Goal: Task Accomplishment & Management: Manage account settings

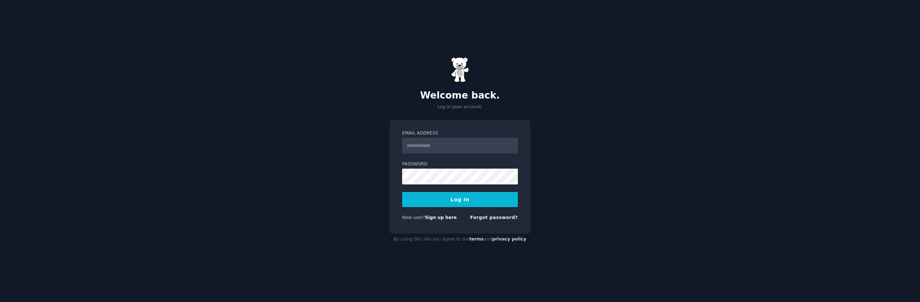
click at [439, 148] on input "Email Address" at bounding box center [460, 146] width 116 height 16
type input "**********"
click at [402, 192] on button "Log In" at bounding box center [460, 199] width 116 height 15
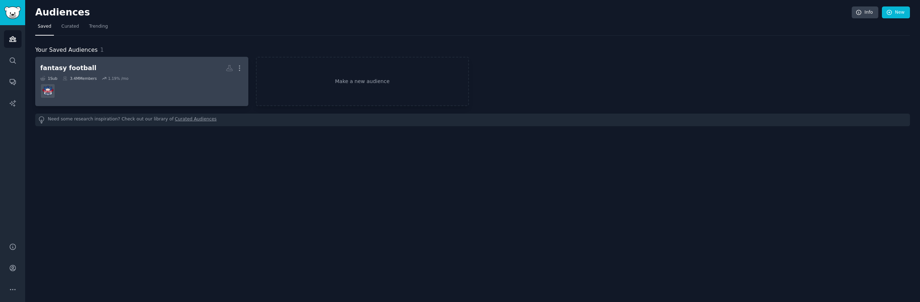
click at [175, 96] on dd at bounding box center [141, 91] width 203 height 20
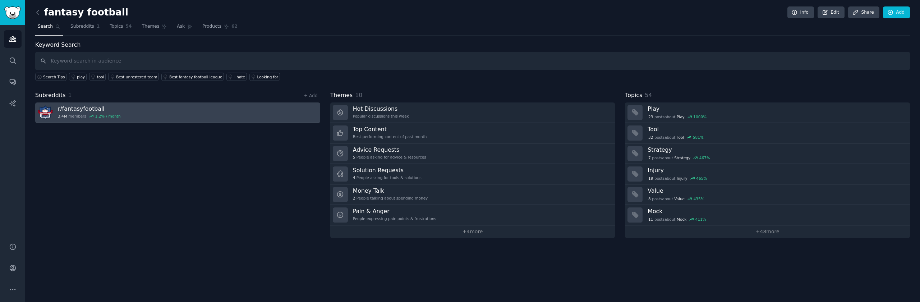
click at [131, 109] on link "r/ fantasyfootball 3.4M members 1.2 % / month" at bounding box center [177, 112] width 285 height 20
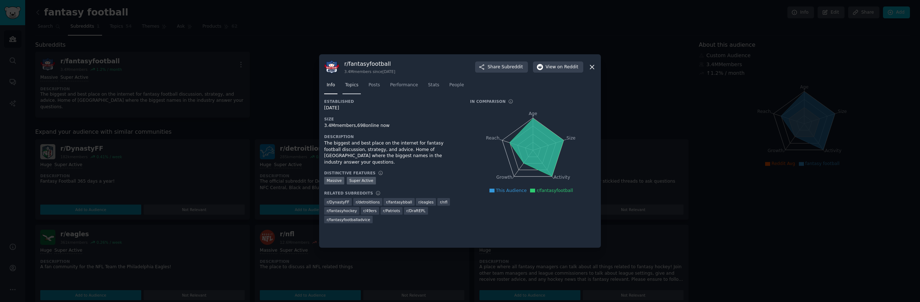
click at [355, 87] on span "Topics" at bounding box center [351, 85] width 13 height 6
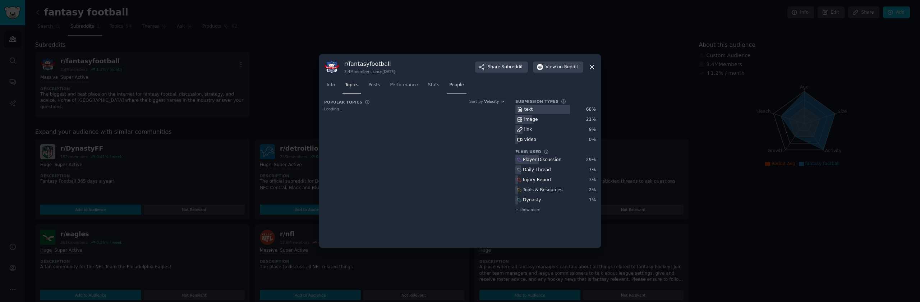
click at [454, 84] on span "People" at bounding box center [456, 85] width 15 height 6
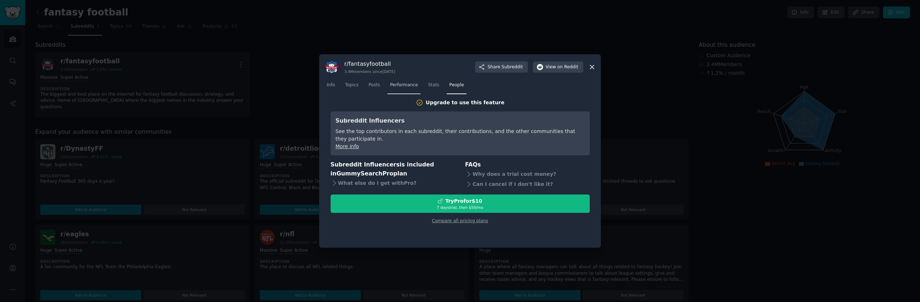
click at [397, 85] on span "Performance" at bounding box center [404, 85] width 28 height 6
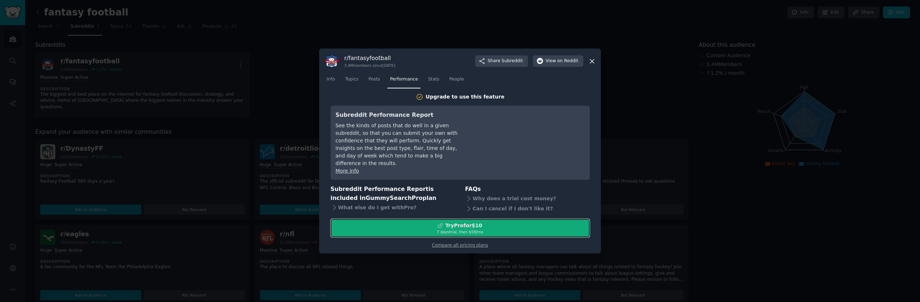
click at [455, 229] on div "7 days trial, then $ 59 /mo" at bounding box center [460, 231] width 258 height 5
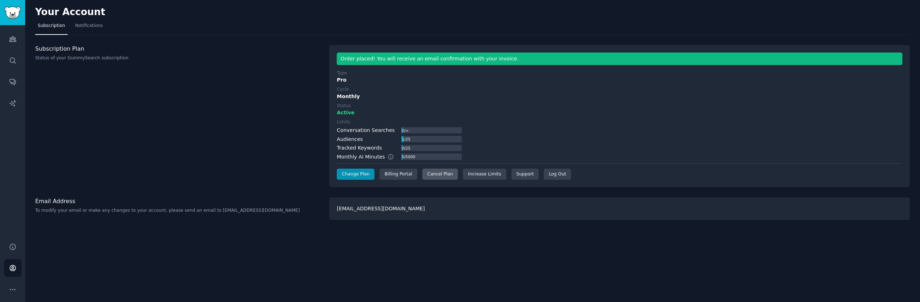
click at [447, 174] on div "Cancel Plan" at bounding box center [440, 173] width 36 height 11
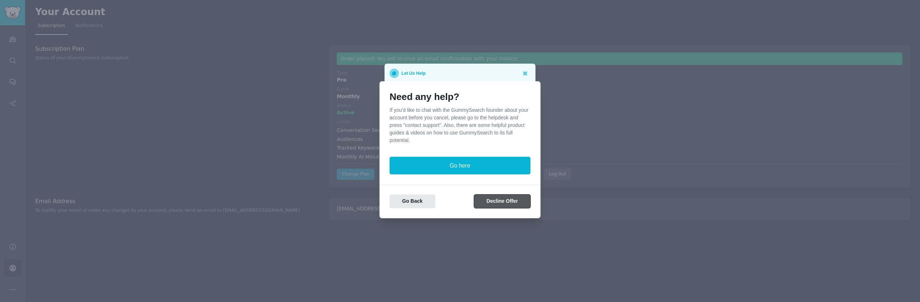
click at [492, 205] on button "Decline Offer" at bounding box center [502, 201] width 56 height 14
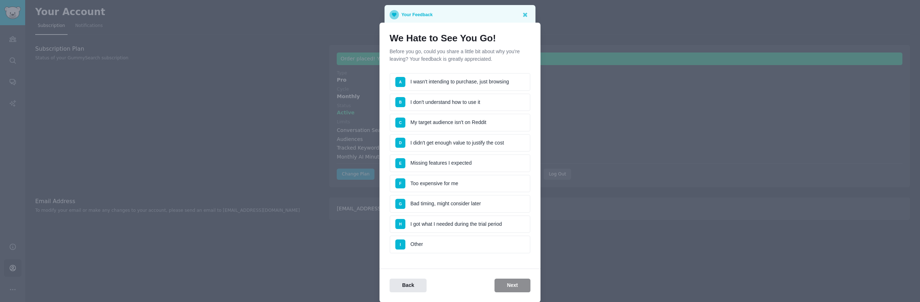
click at [469, 86] on li "A I wasn't intending to purchase, just browsing" at bounding box center [459, 82] width 141 height 18
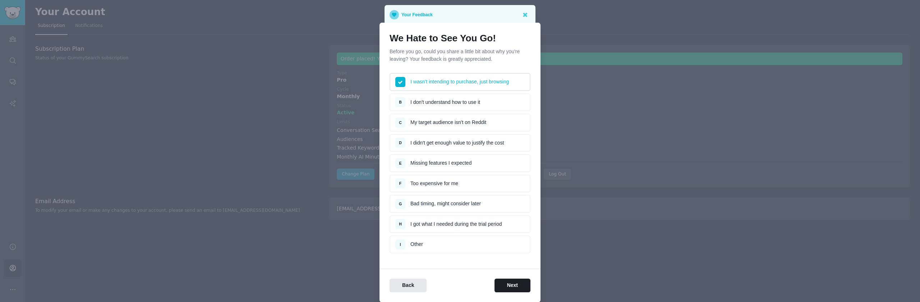
click at [476, 201] on li "G Bad timing, might consider later" at bounding box center [459, 204] width 141 height 18
click at [475, 184] on li "F Too expensive for me" at bounding box center [459, 184] width 141 height 18
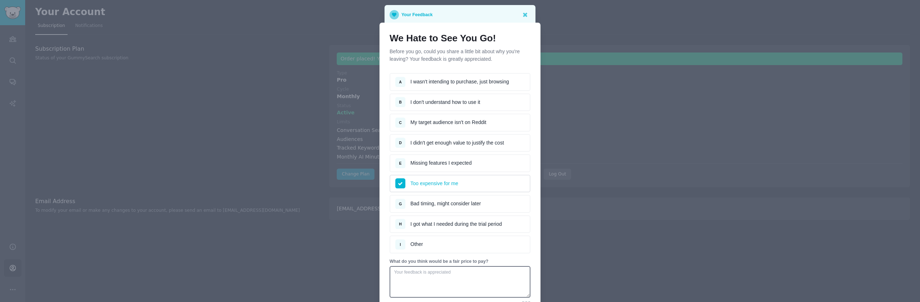
click at [480, 206] on li "G Bad timing, might consider later" at bounding box center [459, 204] width 141 height 18
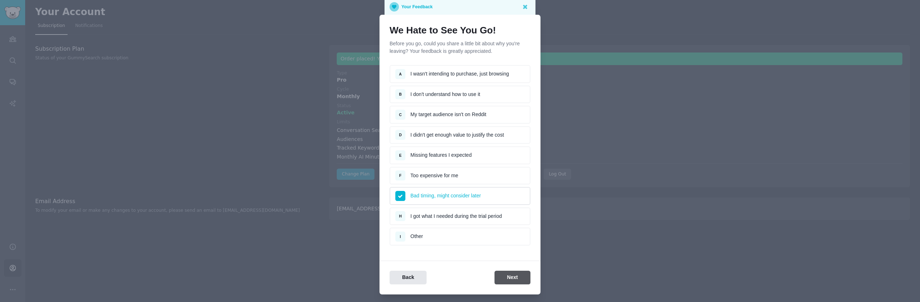
scroll to position [13, 0]
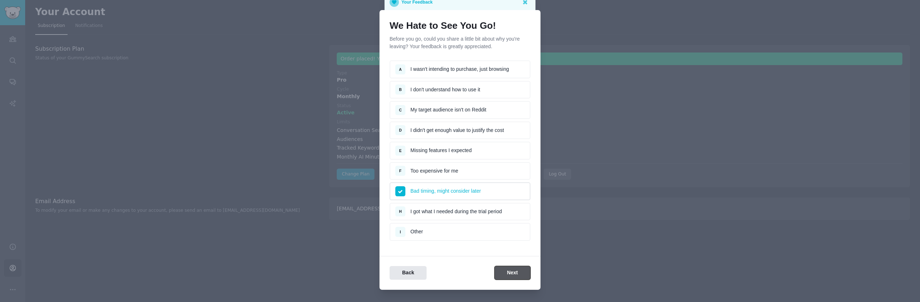
click at [503, 268] on button "Next" at bounding box center [512, 273] width 36 height 14
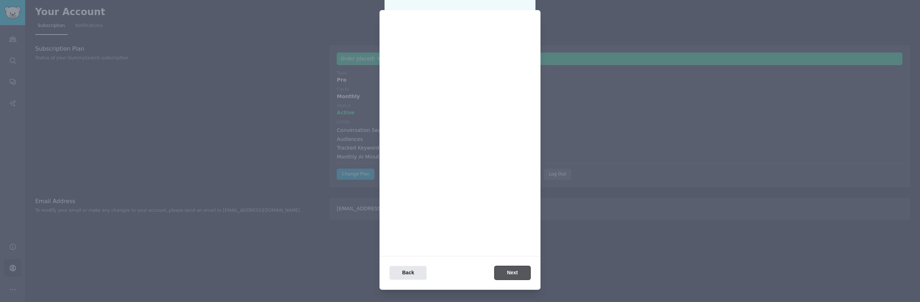
scroll to position [0, 0]
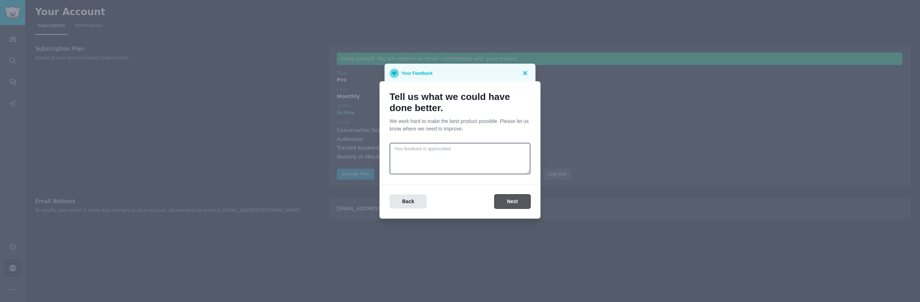
click at [503, 200] on button "Next" at bounding box center [512, 201] width 36 height 14
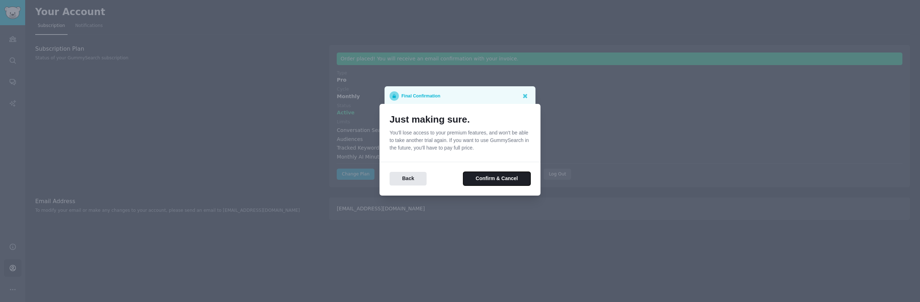
click at [504, 179] on button "Confirm & Cancel" at bounding box center [496, 179] width 67 height 14
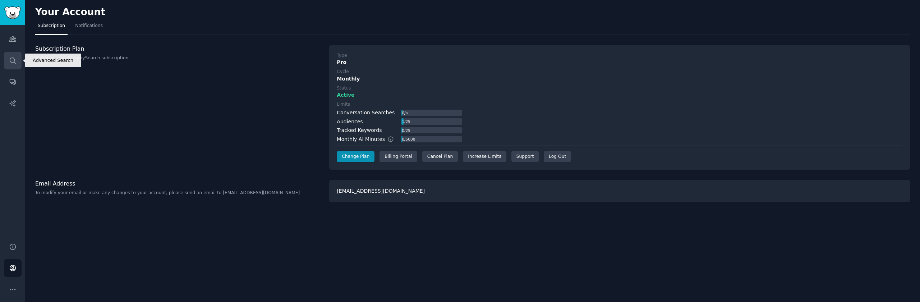
click at [17, 60] on link "Search" at bounding box center [13, 61] width 18 height 18
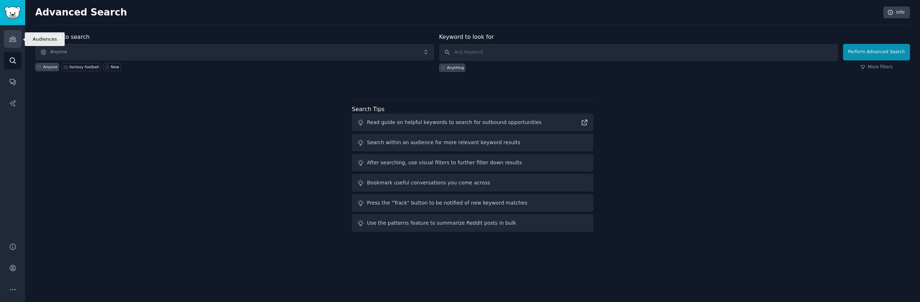
click at [6, 33] on link "Audiences" at bounding box center [13, 39] width 18 height 18
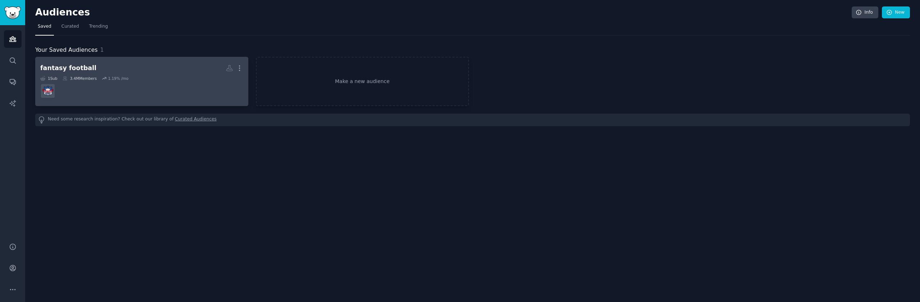
click at [93, 77] on div "3.4M Members" at bounding box center [80, 78] width 34 height 5
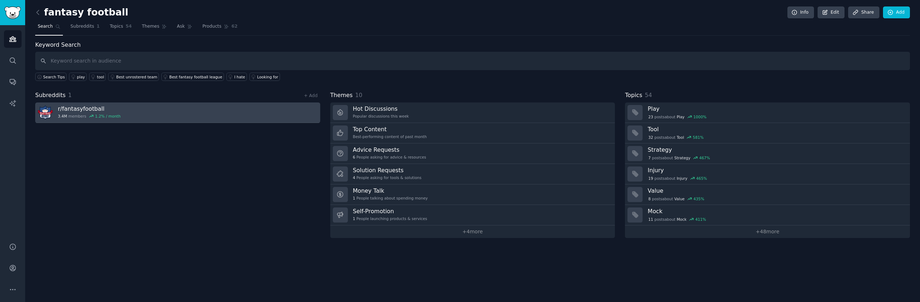
click at [121, 105] on link "r/ fantasyfootball 3.4M members 1.2 % / month" at bounding box center [177, 112] width 285 height 20
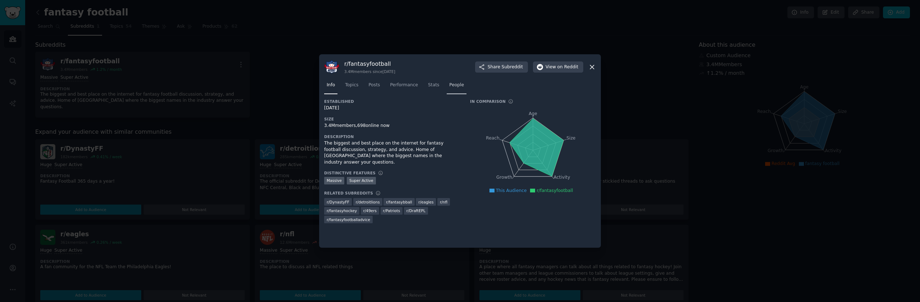
click at [458, 85] on span "People" at bounding box center [456, 85] width 15 height 6
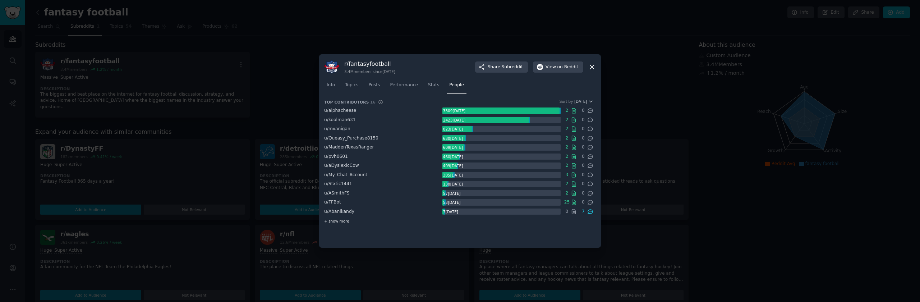
click at [338, 221] on span "+ show more" at bounding box center [336, 220] width 25 height 5
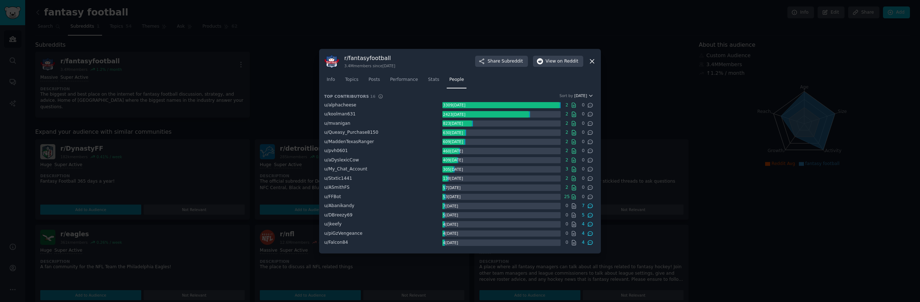
click at [590, 96] on icon "button" at bounding box center [590, 95] width 5 height 5
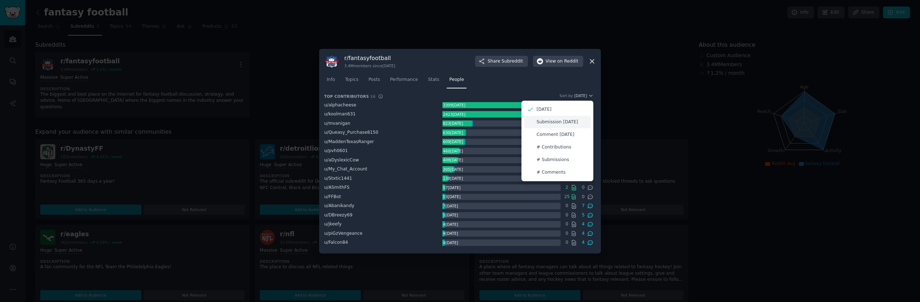
click at [572, 121] on p "Submission Karma" at bounding box center [556, 122] width 41 height 6
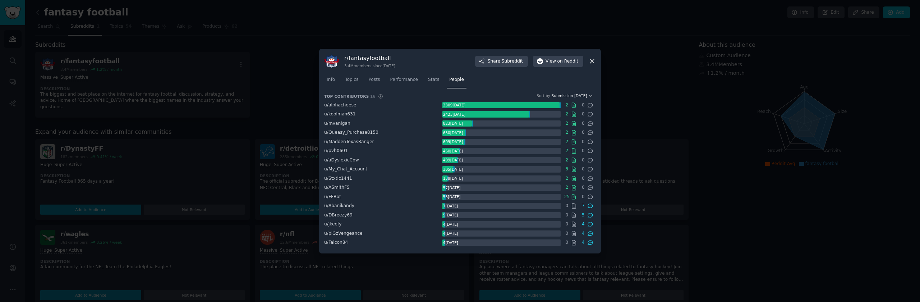
click at [575, 96] on span "Submission Karma" at bounding box center [569, 95] width 36 height 5
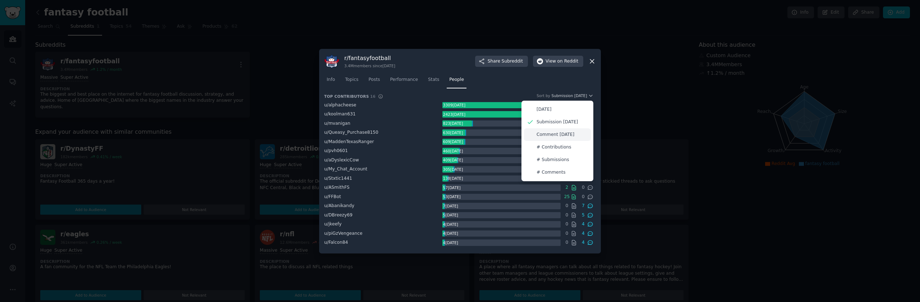
click at [570, 129] on div "Comment [DATE]" at bounding box center [557, 134] width 67 height 13
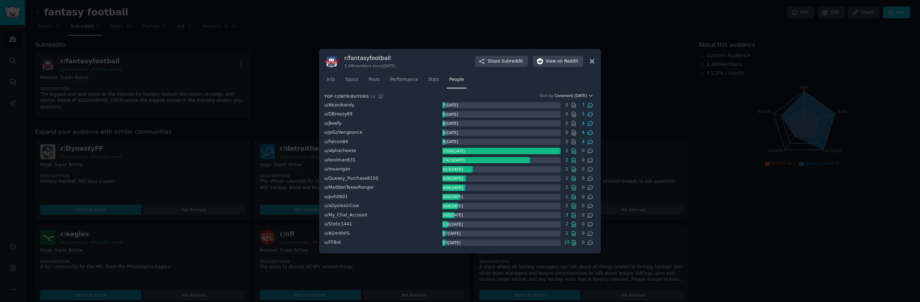
click at [591, 95] on icon "button" at bounding box center [590, 95] width 3 height 1
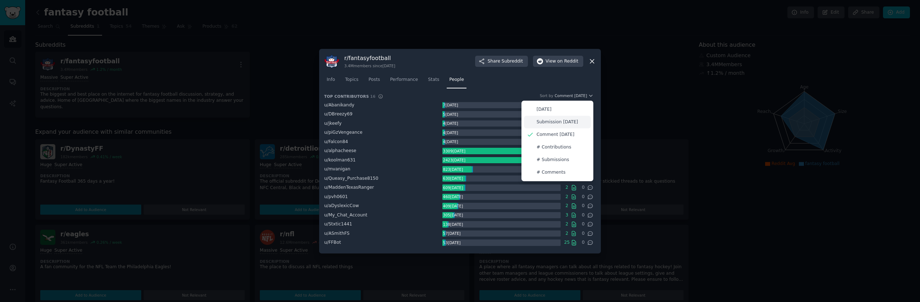
click at [574, 120] on p "Submission Karma" at bounding box center [556, 122] width 41 height 6
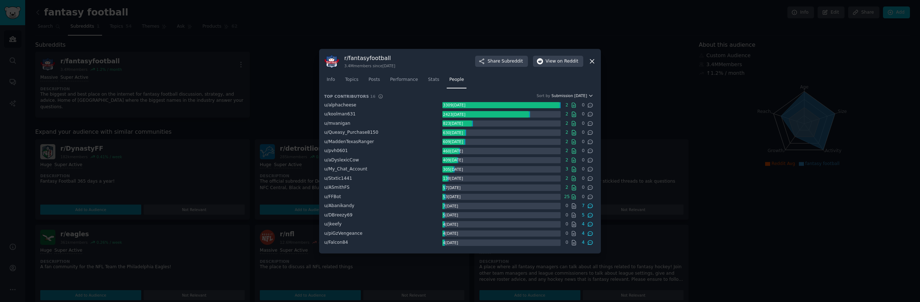
click at [576, 94] on span "Submission Karma" at bounding box center [569, 95] width 36 height 5
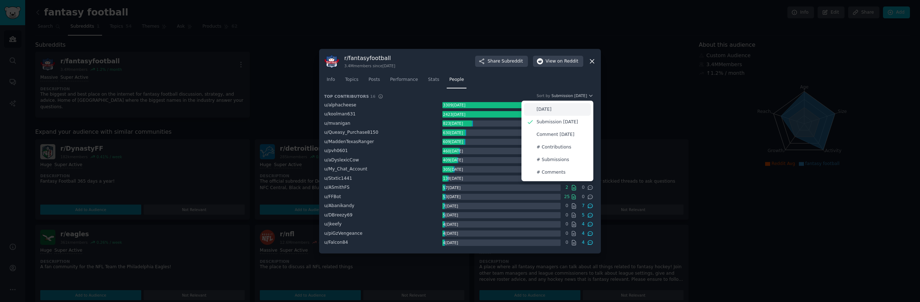
click at [568, 106] on div "[DATE]" at bounding box center [557, 109] width 67 height 13
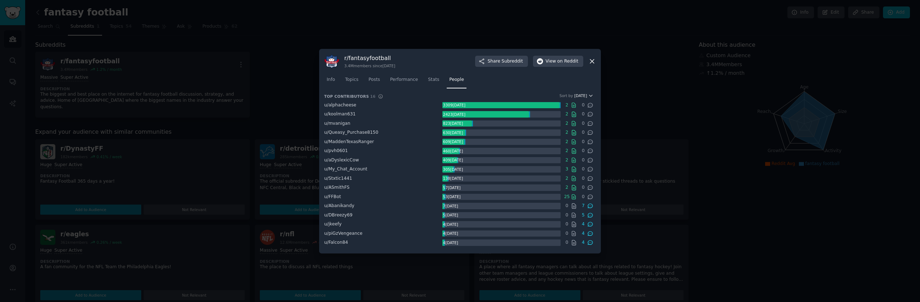
click at [586, 96] on span "[DATE]" at bounding box center [580, 95] width 13 height 5
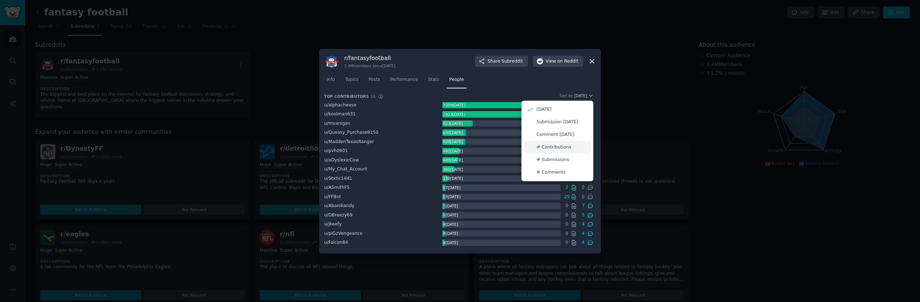
click at [568, 148] on p "# Contributions" at bounding box center [553, 147] width 35 height 6
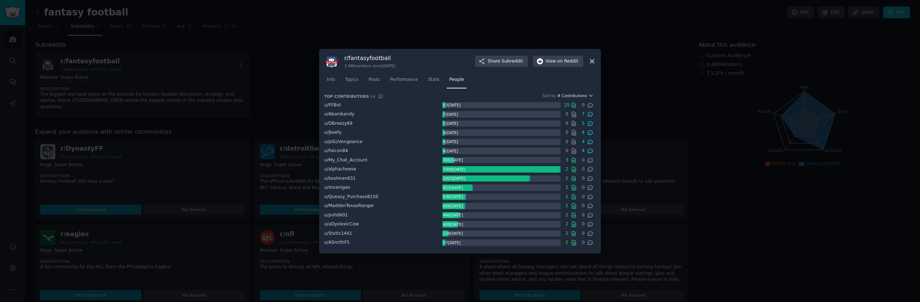
click at [589, 95] on icon "button" at bounding box center [590, 95] width 3 height 1
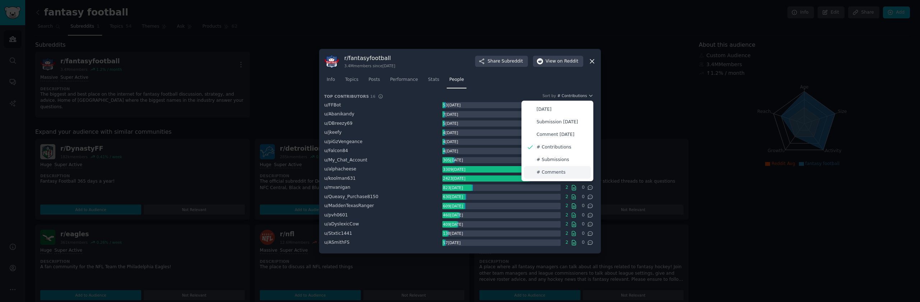
click at [557, 171] on p "# Comments" at bounding box center [550, 172] width 29 height 6
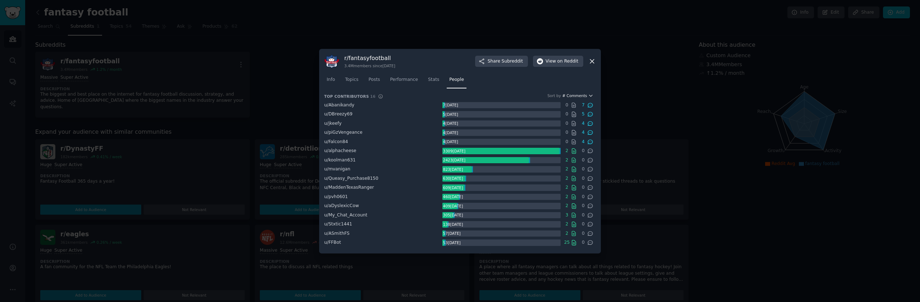
click at [587, 93] on button "# Comments" at bounding box center [577, 95] width 31 height 5
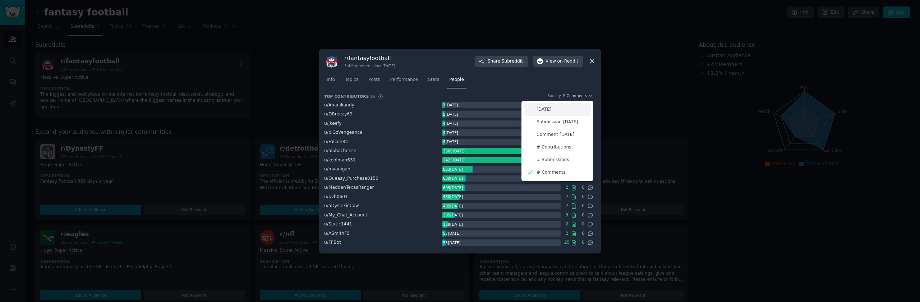
click at [565, 110] on div "[DATE]" at bounding box center [557, 109] width 67 height 13
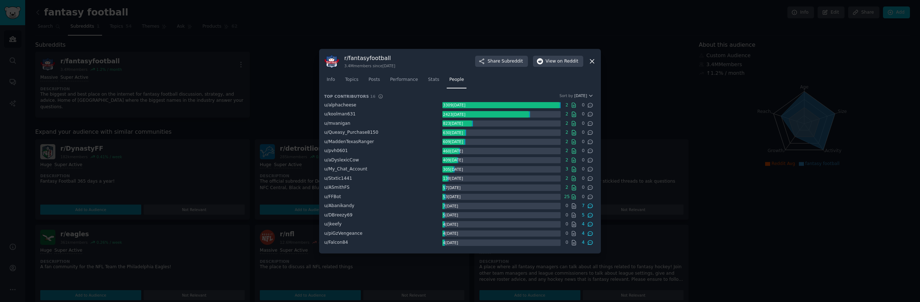
click at [408, 115] on div "u/ koolman631" at bounding box center [383, 114] width 118 height 6
click at [329, 83] on link "Info" at bounding box center [330, 81] width 13 height 15
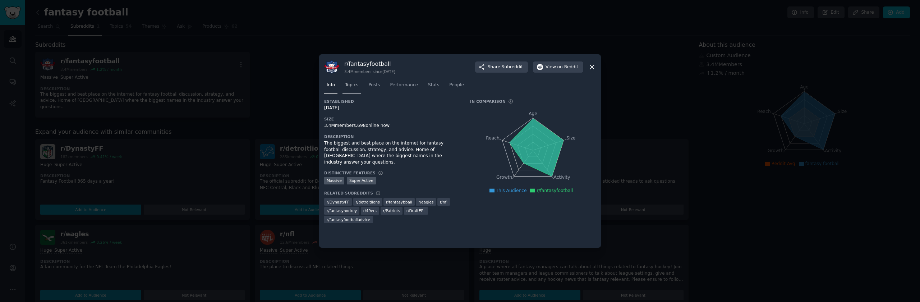
click at [351, 88] on link "Topics" at bounding box center [351, 86] width 18 height 15
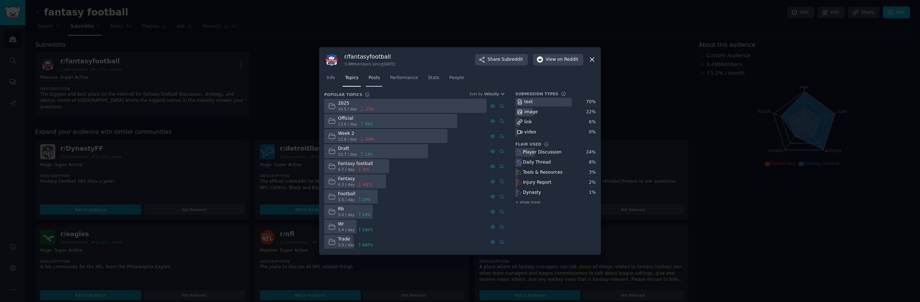
click at [374, 83] on link "Posts" at bounding box center [374, 79] width 17 height 15
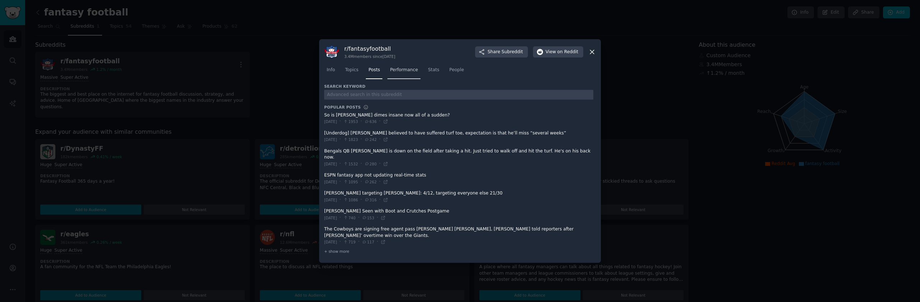
click at [404, 76] on link "Performance" at bounding box center [403, 71] width 33 height 15
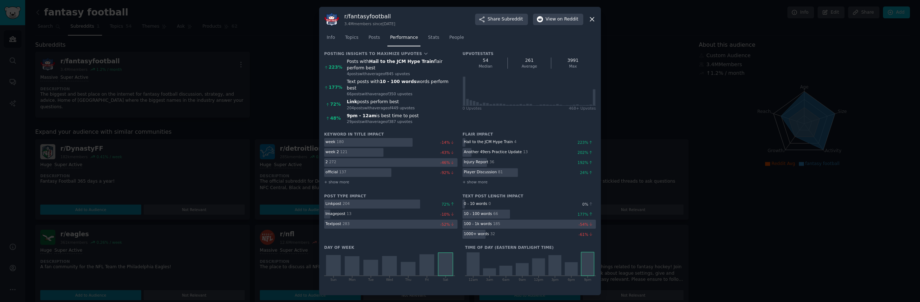
click at [475, 179] on span "+ show more" at bounding box center [474, 181] width 25 height 5
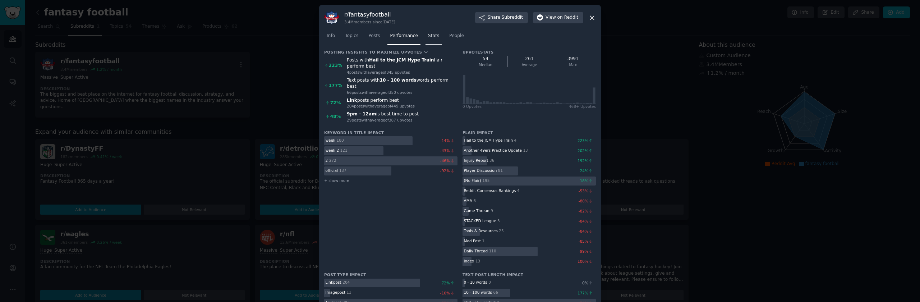
click at [434, 35] on span "Stats" at bounding box center [433, 36] width 11 height 6
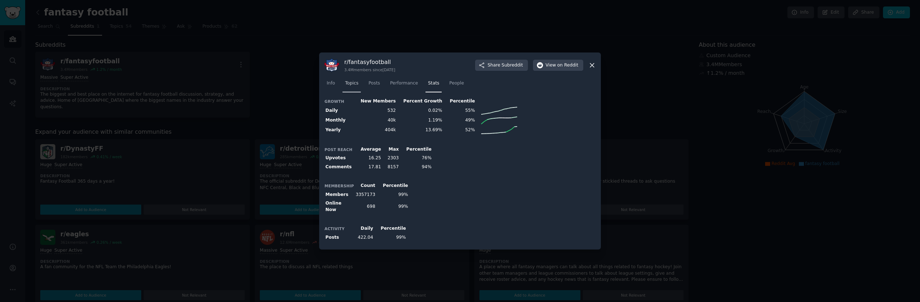
click at [349, 85] on span "Topics" at bounding box center [351, 83] width 13 height 6
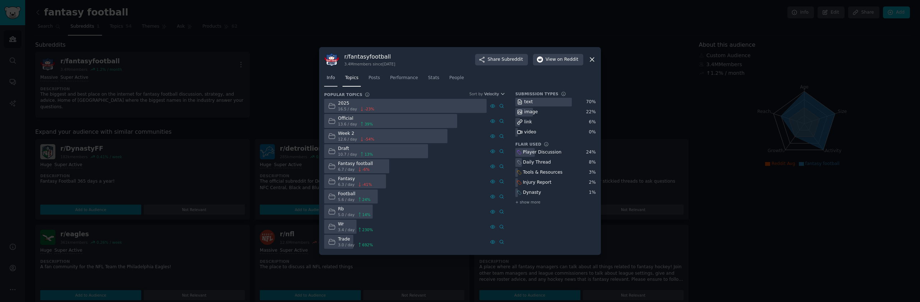
click at [334, 82] on link "Info" at bounding box center [330, 79] width 13 height 15
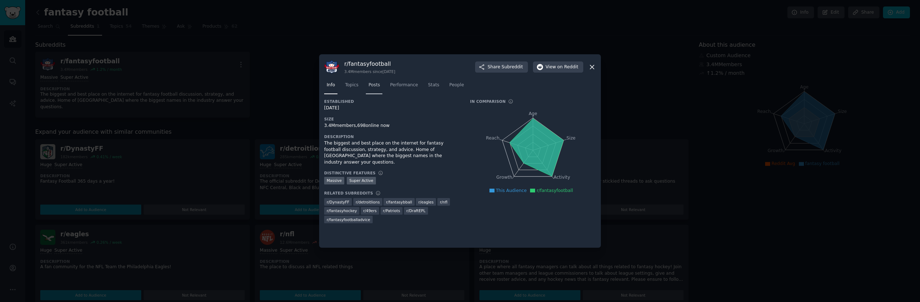
click at [378, 84] on span "Posts" at bounding box center [373, 85] width 11 height 6
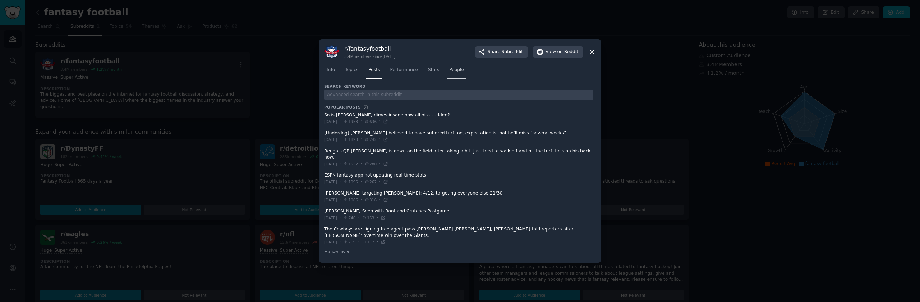
click at [459, 77] on link "People" at bounding box center [457, 71] width 20 height 15
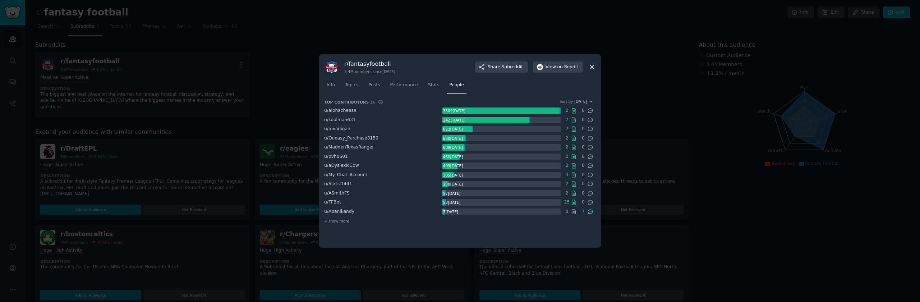
click at [593, 66] on icon at bounding box center [592, 67] width 8 height 8
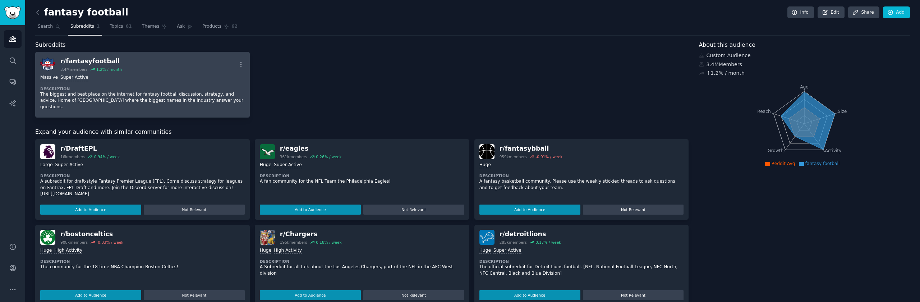
click at [131, 63] on div "r/ fantasyfootball 3.4M members 1.2 % / month More" at bounding box center [142, 64] width 204 height 15
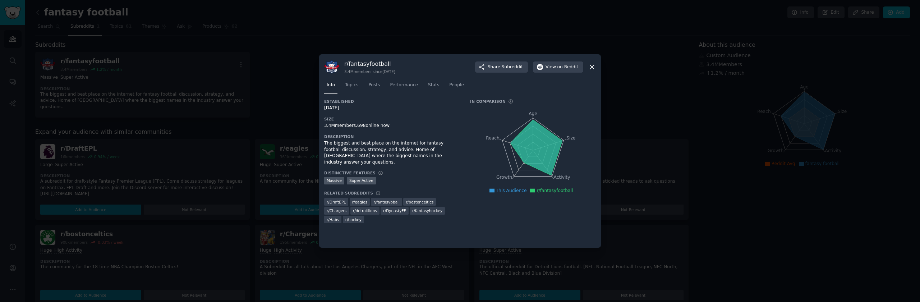
click at [596, 65] on div "r/ fantasyfootball 3.4M members since [DATE] Share Subreddit View on Reddit Inf…" at bounding box center [460, 150] width 282 height 193
click at [157, 74] on div at bounding box center [460, 151] width 920 height 302
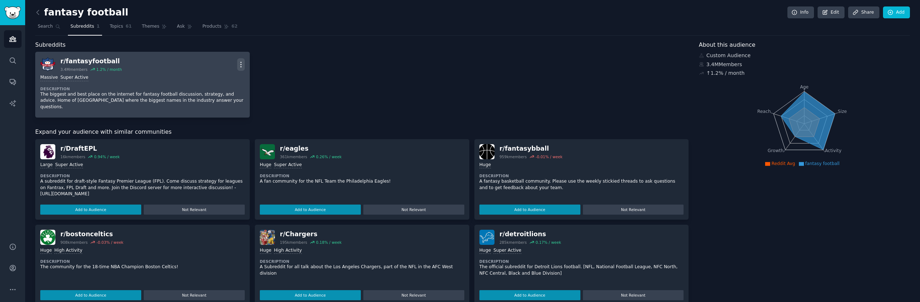
click at [239, 64] on icon "button" at bounding box center [241, 65] width 8 height 8
click at [217, 65] on link "View" at bounding box center [211, 66] width 43 height 15
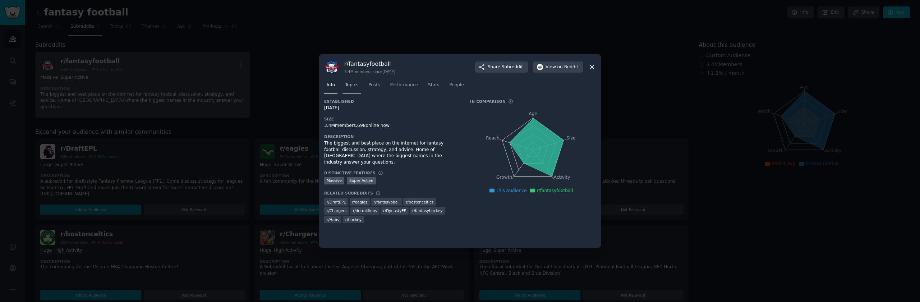
click at [353, 85] on span "Topics" at bounding box center [351, 85] width 13 height 6
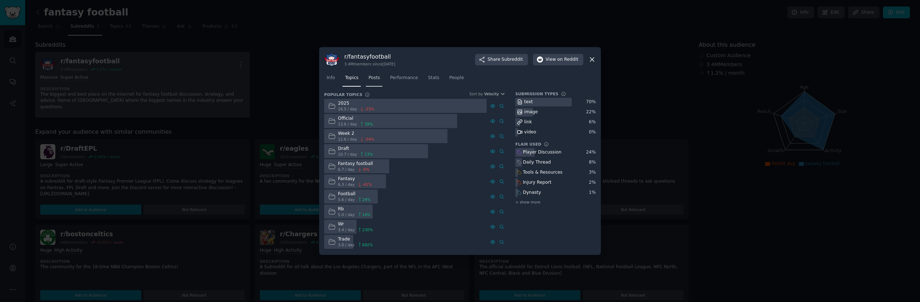
click at [372, 78] on span "Posts" at bounding box center [373, 78] width 11 height 6
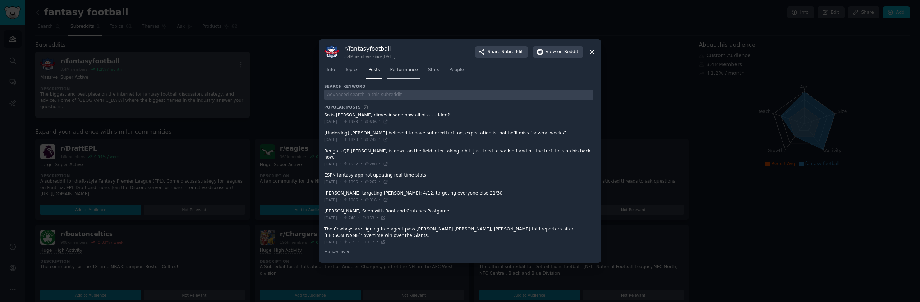
click at [404, 73] on span "Performance" at bounding box center [404, 70] width 28 height 6
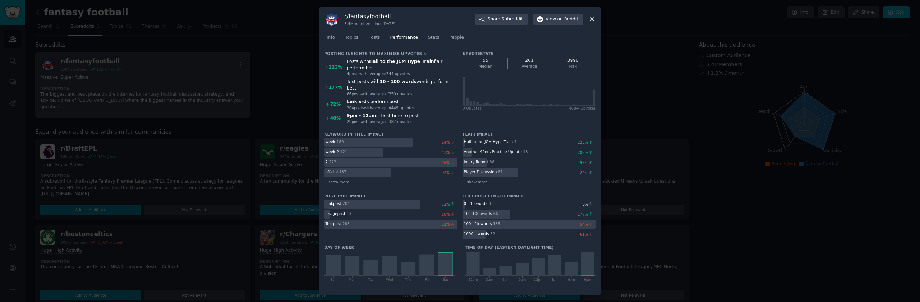
click at [591, 19] on icon at bounding box center [592, 19] width 8 height 8
